Goal: Task Accomplishment & Management: Use online tool/utility

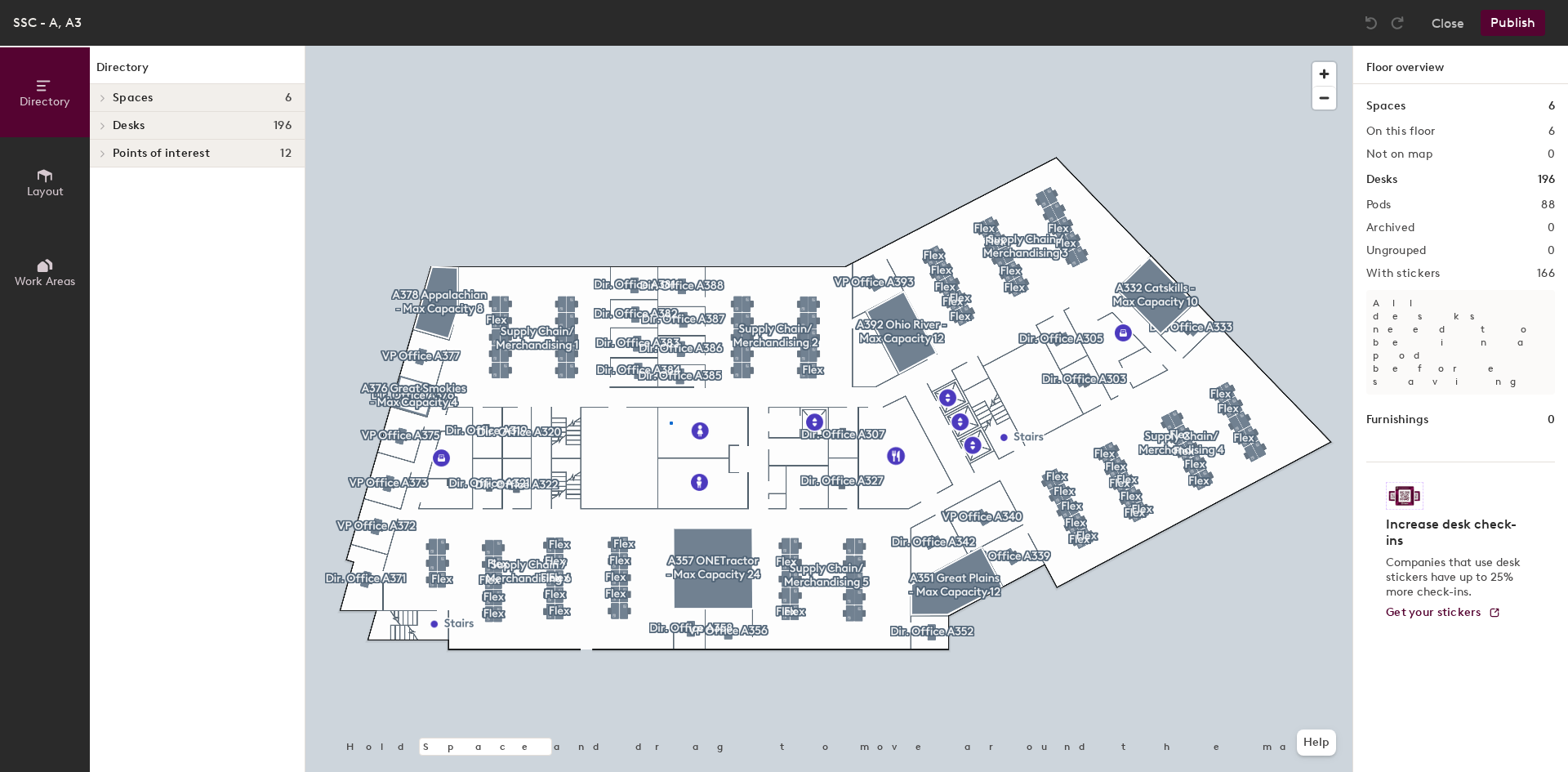
click at [670, 46] on div at bounding box center [829, 46] width 1047 height 0
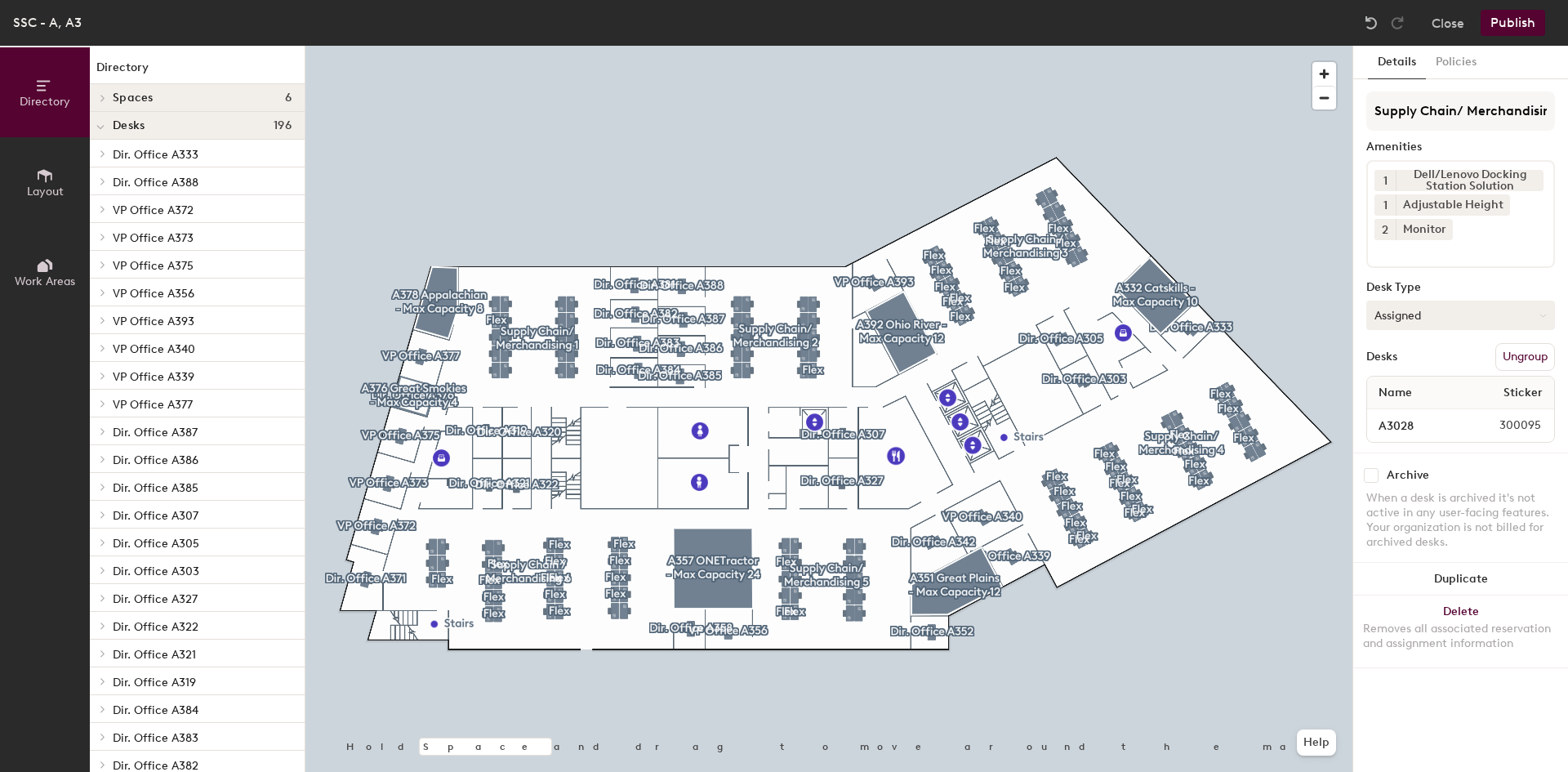
click at [1465, 314] on button "Assigned" at bounding box center [1460, 315] width 188 height 29
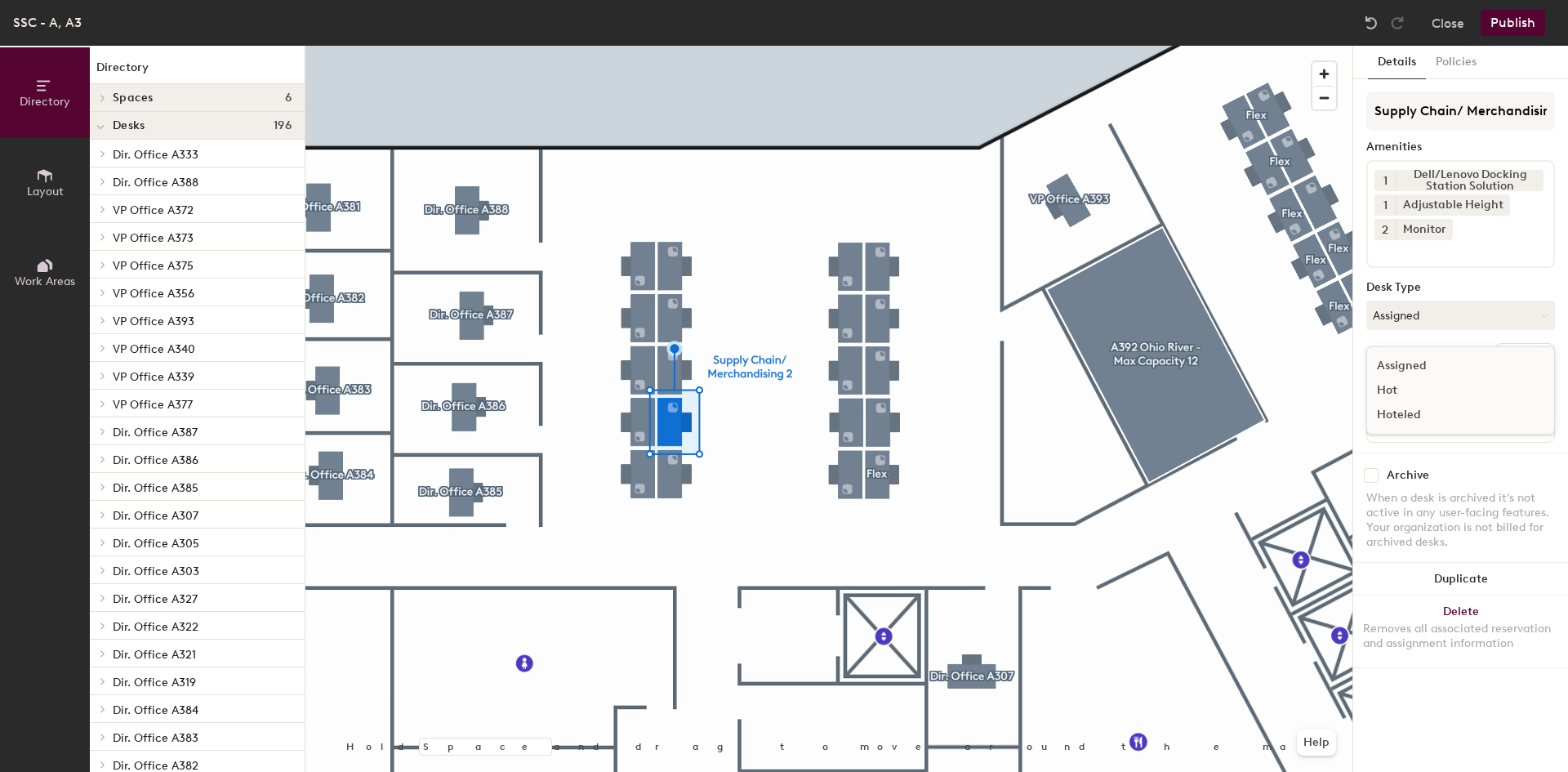
click at [1418, 409] on div "Hoteled" at bounding box center [1449, 415] width 163 height 24
click at [1409, 329] on button "Hoteled" at bounding box center [1460, 315] width 188 height 29
click at [1403, 415] on div "Hoteled" at bounding box center [1449, 415] width 163 height 24
click at [1508, 16] on button "Publish" at bounding box center [1513, 22] width 65 height 26
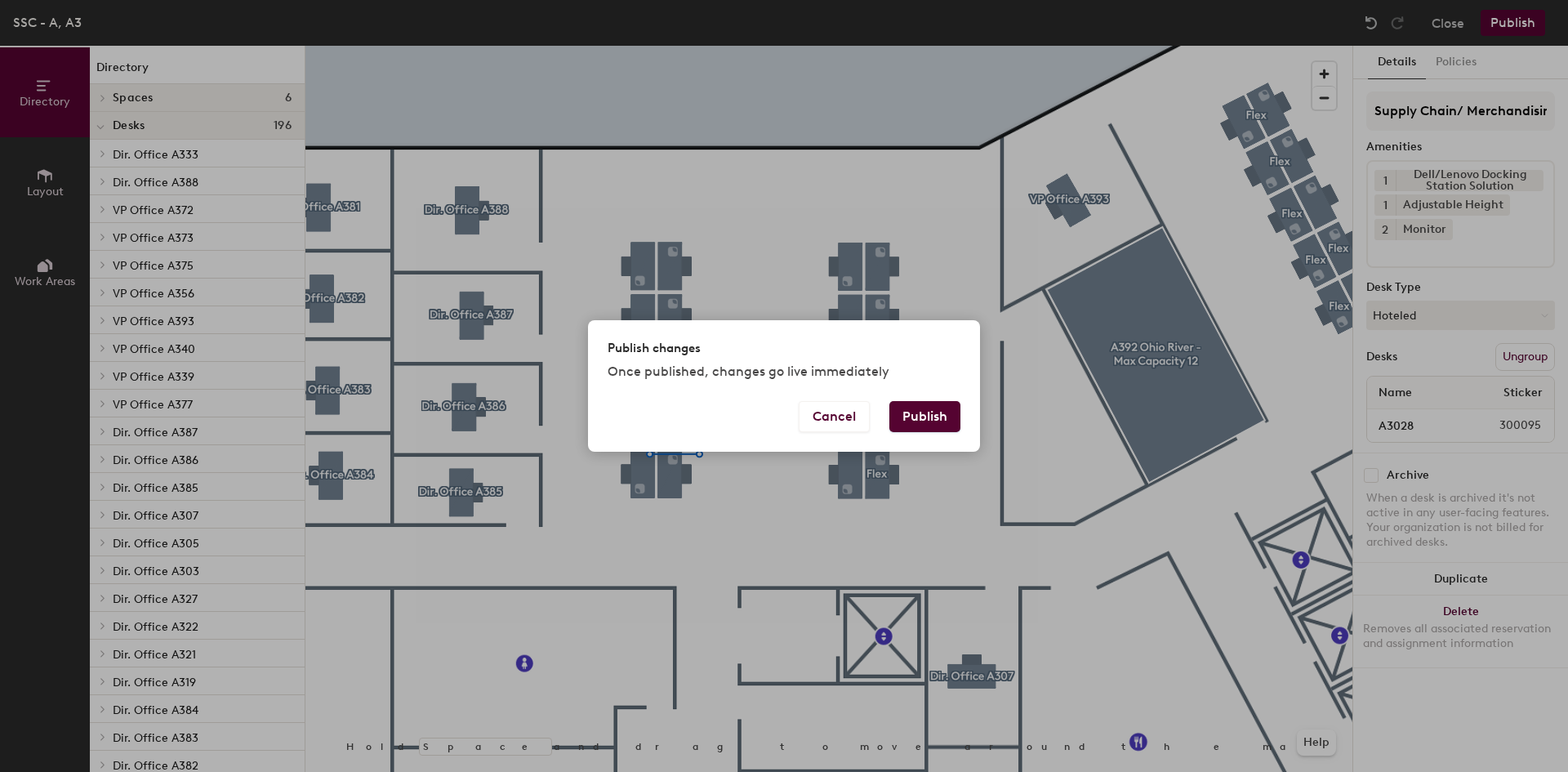
click at [936, 417] on button "Publish" at bounding box center [925, 416] width 71 height 31
